Goal: Task Accomplishment & Management: Use online tool/utility

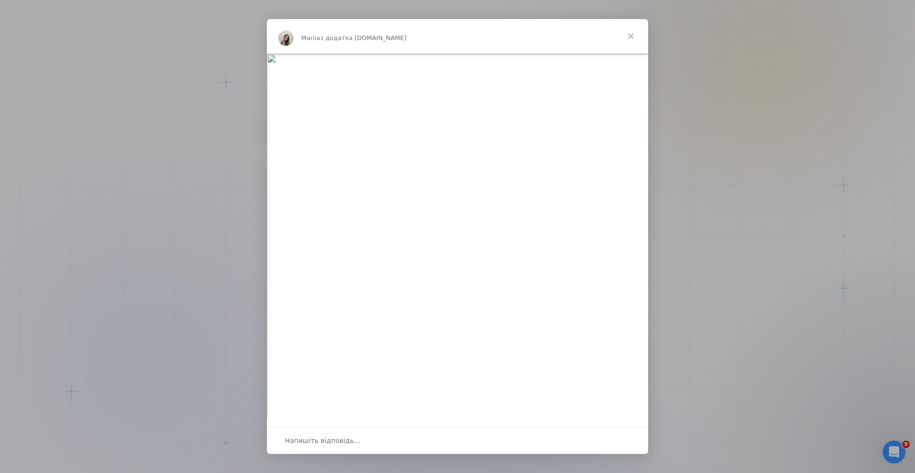
scroll to position [74, 0]
click at [729, 143] on div "Месенджер Intercom" at bounding box center [457, 236] width 915 height 473
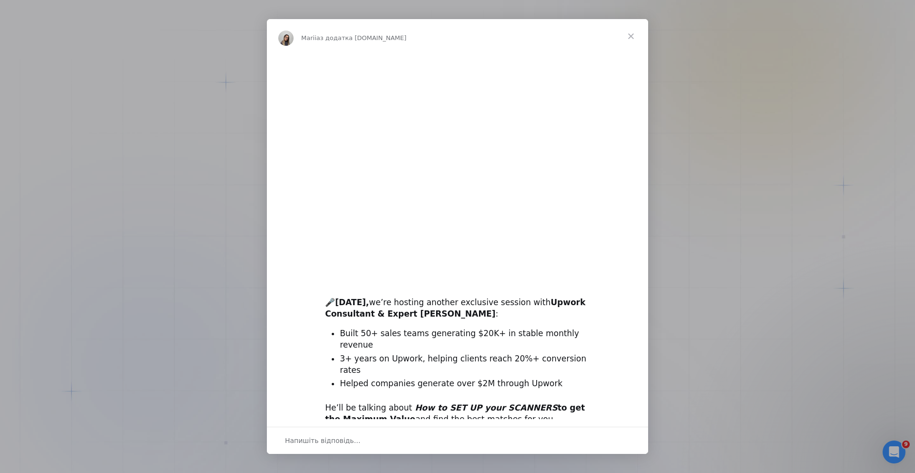
scroll to position [0, 0]
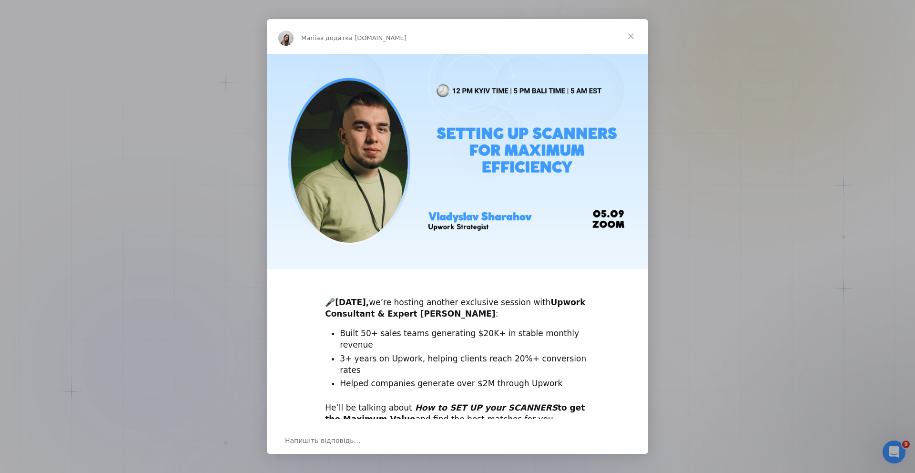
click at [630, 37] on span "Закрити" at bounding box center [631, 36] width 34 height 34
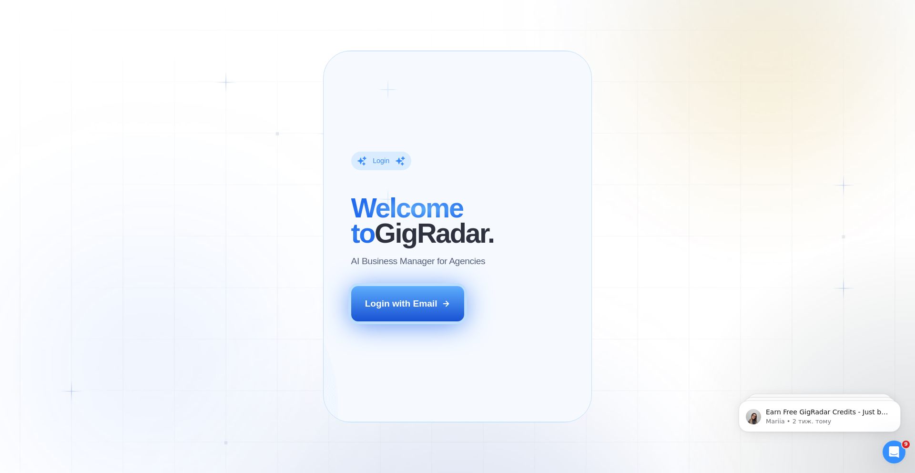
click at [412, 310] on div "Login with Email" at bounding box center [401, 303] width 72 height 12
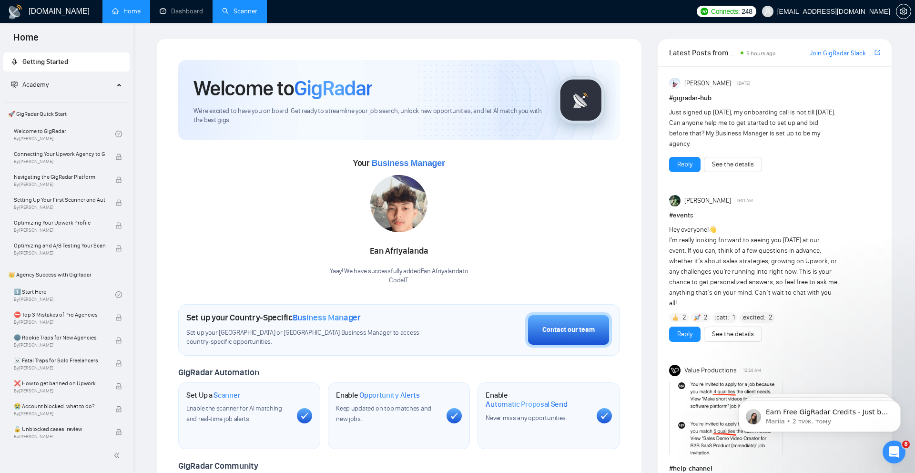
click at [234, 13] on link "Scanner" at bounding box center [239, 11] width 35 height 8
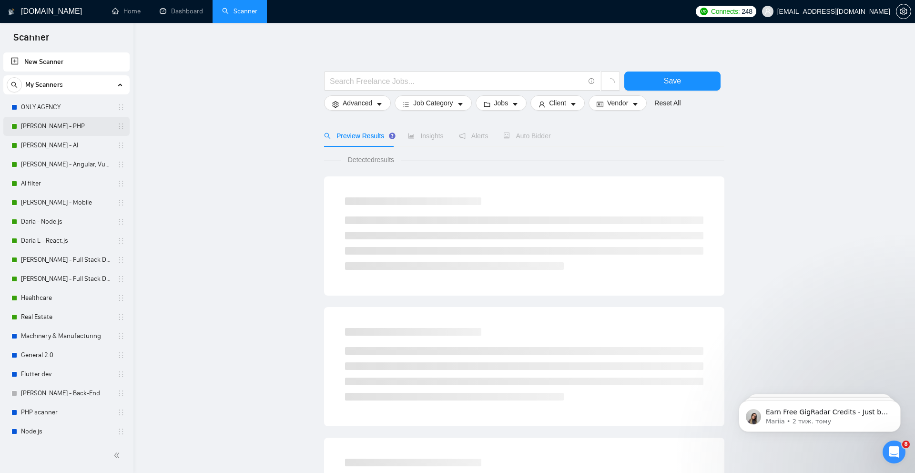
click at [60, 126] on link "[PERSON_NAME] - PHP" at bounding box center [66, 126] width 91 height 19
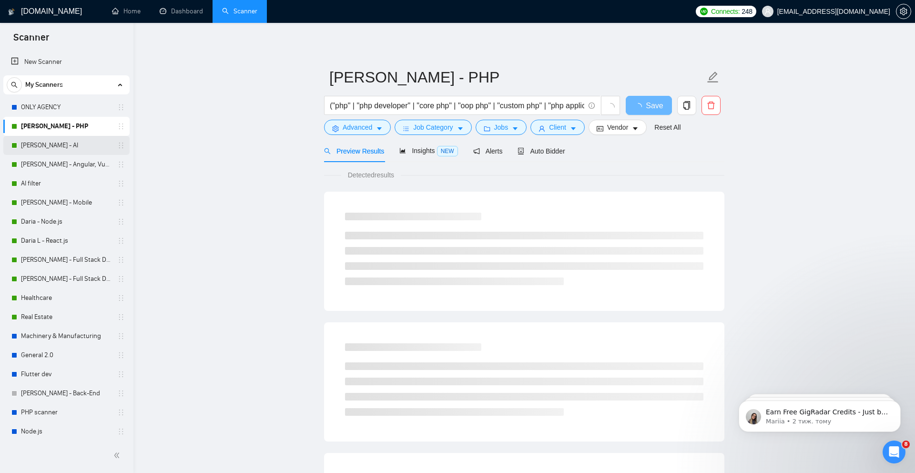
click at [55, 146] on link "[PERSON_NAME] - AI" at bounding box center [66, 145] width 91 height 19
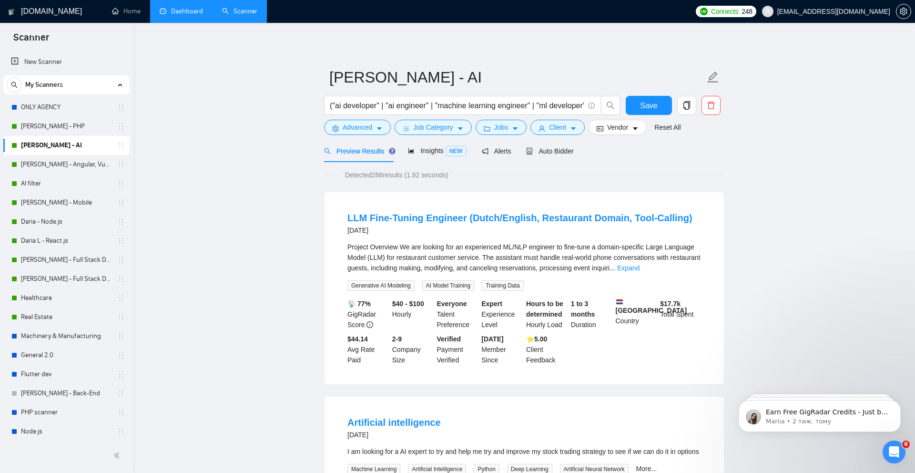
click at [184, 15] on link "Dashboard" at bounding box center [181, 11] width 43 height 8
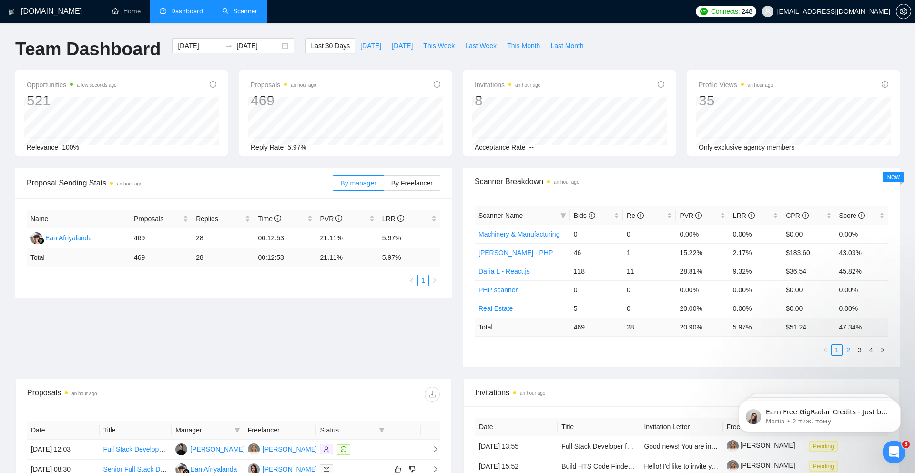
click at [850, 349] on link "2" at bounding box center [848, 350] width 10 height 10
click at [861, 348] on link "3" at bounding box center [860, 350] width 10 height 10
